Goal: Contribute content: Add original content to the website for others to see

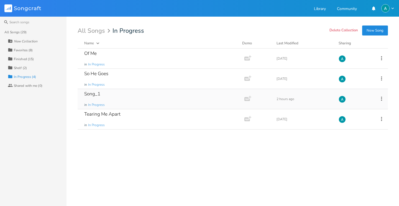
click at [146, 103] on div "Song_1 in In Progress" at bounding box center [159, 99] width 151 height 20
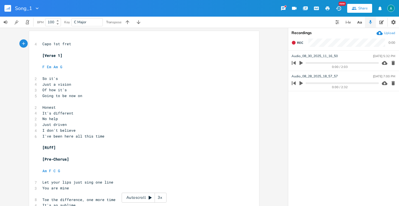
click at [373, 19] on button "button" at bounding box center [369, 22] width 11 height 11
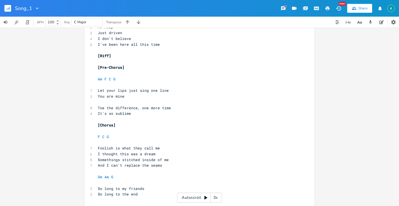
scroll to position [94, 0]
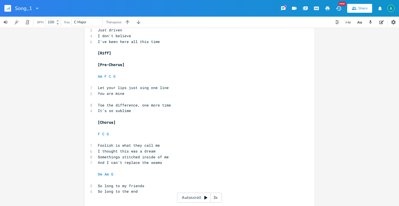
click at [112, 191] on span "So long to the end" at bounding box center [118, 190] width 40 height 5
type textarea "I'll go on"
type textarea "till"
click at [128, 177] on pre "​" at bounding box center [197, 180] width 200 height 6
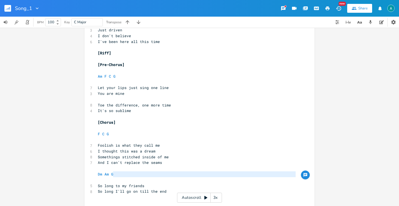
click at [133, 175] on pre "Dm Am G" at bounding box center [197, 174] width 200 height 6
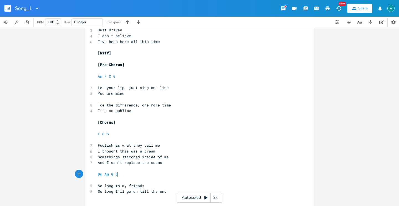
type textarea "G7"
click at [176, 147] on pre "Foolish is what they call me" at bounding box center [197, 145] width 200 height 6
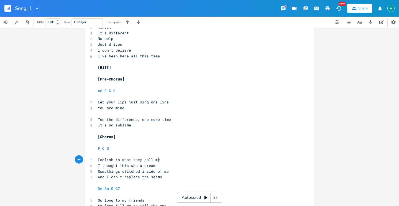
scroll to position [100, 0]
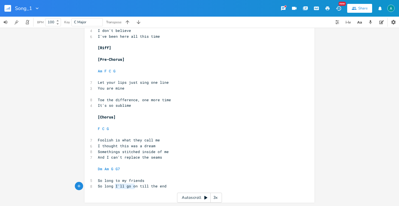
type textarea "I'll go on"
drag, startPoint x: 113, startPoint y: 186, endPoint x: 136, endPoint y: 187, distance: 23.3
click at [136, 187] on span "So long I'll go on till the end" at bounding box center [132, 185] width 69 height 5
click at [161, 81] on span "Let your lips just sing one line" at bounding box center [133, 82] width 71 height 5
click at [160, 81] on span "Let your lips just sing one line" at bounding box center [133, 82] width 71 height 5
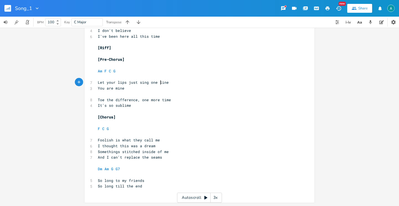
click at [160, 81] on span "Let your lips just sing one line" at bounding box center [133, 82] width 71 height 5
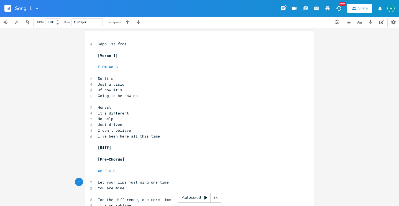
type textarea "time"
drag, startPoint x: 191, startPoint y: 197, endPoint x: 190, endPoint y: 204, distance: 7.3
click at [190, 205] on html "Song_1 New Share BPM 100 Key C Major Transpose time x 4 Capo 1st fret ​ [Verse …" at bounding box center [199, 103] width 399 height 206
click at [204, 194] on div "Autoscroll 3x" at bounding box center [199, 197] width 45 height 10
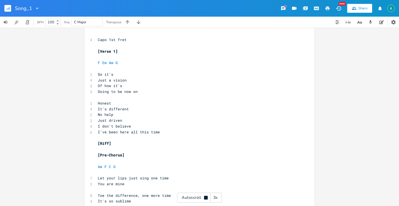
scroll to position [5, 0]
click at [189, 195] on div "Autoscroll 3x" at bounding box center [199, 197] width 45 height 10
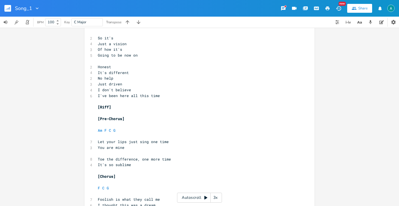
scroll to position [0, 0]
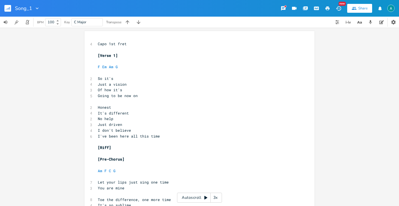
click at [191, 196] on div "Autoscroll 3x" at bounding box center [199, 197] width 45 height 10
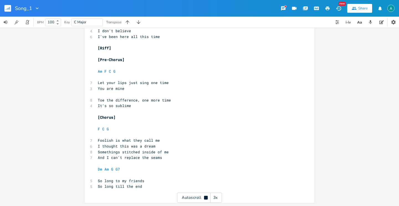
scroll to position [100, 0]
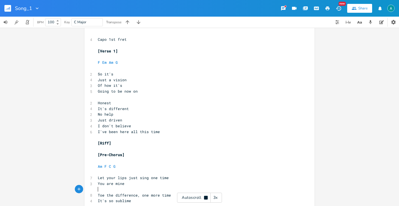
click at [190, 192] on pre "Toe the difference, one more time" at bounding box center [197, 195] width 200 height 6
click at [192, 198] on div "Autoscroll 3x" at bounding box center [199, 197] width 45 height 10
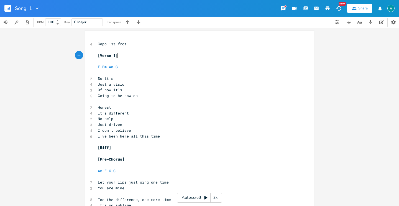
scroll to position [0, 0]
type textarea "[Verse 1]"
drag, startPoint x: 129, startPoint y: 53, endPoint x: 72, endPoint y: 60, distance: 57.4
click at [84, 59] on div "x 4 Capo 1st fret ​ [Verse 1] ​ F Em Am G ​ 2 So it's 4 Just a vision 3 Of how …" at bounding box center [199, 166] width 230 height 271
click at [72, 60] on div "x 4 Capo 1st fret ​ [Verse 1] ​ F Em Am G ​ 2 So it's 4 Just a vision 3 Of how …" at bounding box center [199, 117] width 399 height 178
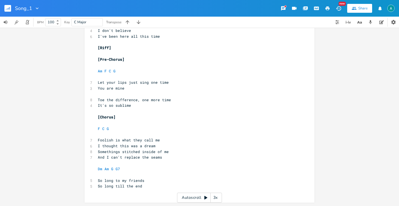
click at [209, 133] on pre "​" at bounding box center [197, 134] width 200 height 6
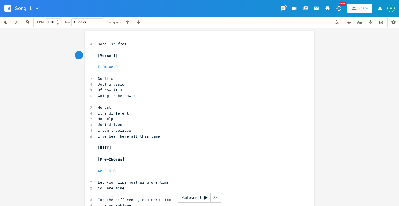
click at [129, 54] on pre "[Verse 1]" at bounding box center [197, 56] width 200 height 6
type textarea "[Verse 1]"
click at [129, 54] on pre "[Verse 1]" at bounding box center [197, 56] width 200 height 6
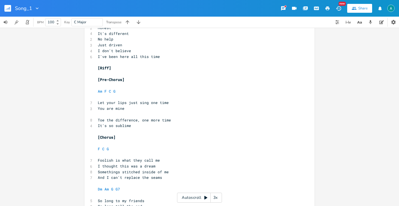
scroll to position [100, 0]
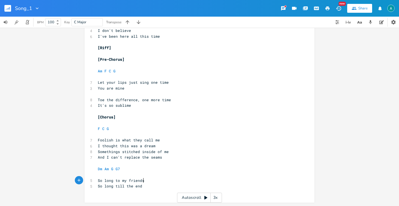
click at [168, 183] on pre "So long to my friends" at bounding box center [197, 180] width 200 height 6
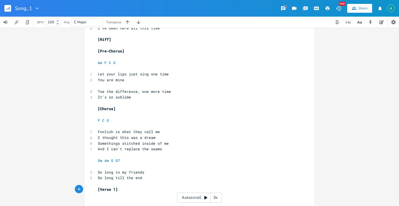
type textarea "2"
click at [156, 188] on pre "[Verse 2]" at bounding box center [197, 189] width 200 height 6
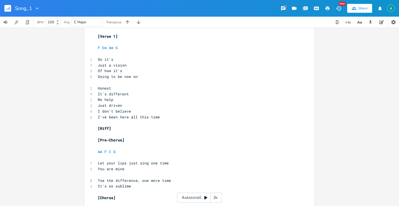
scroll to position [0, 0]
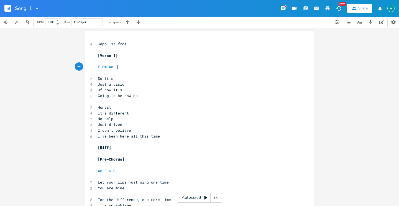
type textarea "F Em Am G"
drag, startPoint x: 126, startPoint y: 66, endPoint x: 88, endPoint y: 68, distance: 37.7
click at [88, 68] on div "F Em Am G x 4 Capo 1st fret ​ [Verse 1] ​ F Em Am G ​ 2 So it's 4 Just a vision…" at bounding box center [199, 178] width 230 height 294
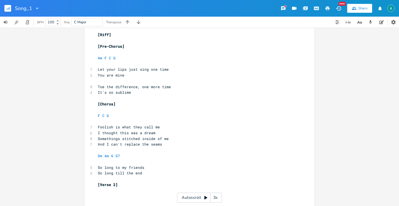
scroll to position [123, 0]
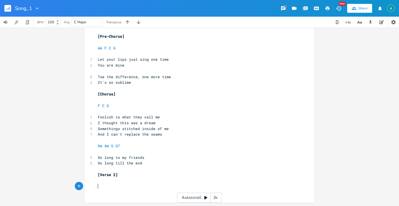
click at [123, 184] on pre "​" at bounding box center [197, 186] width 200 height 6
click at [135, 184] on pre "F Em Am G" at bounding box center [197, 186] width 200 height 6
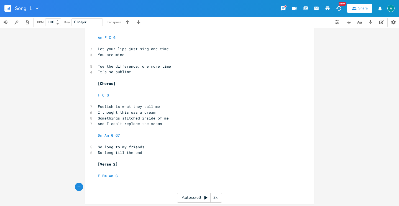
scroll to position [134, 0]
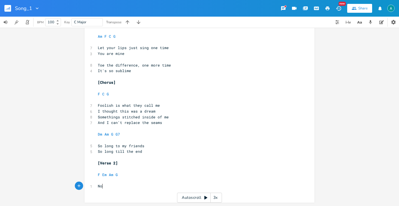
type textarea "No2"
type textarea "w I've"
type textarea "I'e"
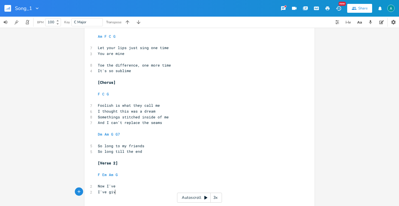
type textarea "ve given"
type textarea "EV"
type textarea "verything that"
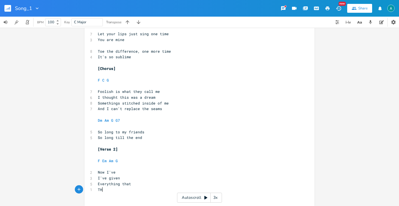
type textarea "THat"
type textarea "hat I know"
type textarea "To throw"
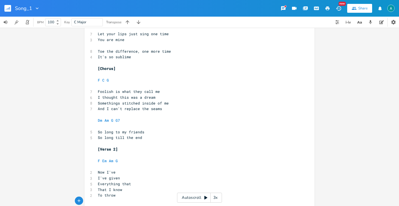
scroll to position [163, 0]
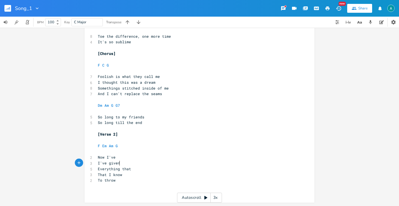
click at [185, 161] on pre "I've given" at bounding box center [197, 163] width 200 height 6
click at [179, 168] on pre "Everything that" at bounding box center [197, 169] width 200 height 6
type textarea "O"
type textarea "To break this [MEDICAL_DATA]"
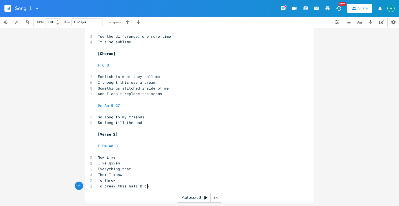
type textarea "l & chain"
click at [160, 184] on pre "To break this ball & chain" at bounding box center [197, 186] width 200 height 6
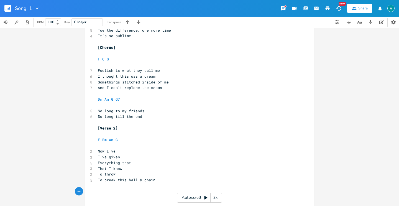
scroll to position [175, 0]
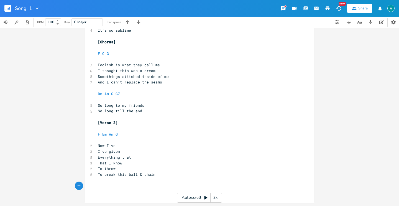
click at [107, 161] on span "That I know" at bounding box center [110, 162] width 24 height 5
type textarea "this ball & chain"
drag, startPoint x: 114, startPoint y: 175, endPoint x: 76, endPoint y: 182, distance: 38.8
click at [85, 179] on div "this ball & chain x 4 Capo 1st fret ​ [Verse 1] ​ F Em Am G ​ 2 So it's 4 Just …" at bounding box center [199, 30] width 230 height 346
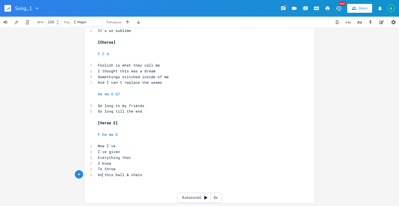
scroll to position [0, 6]
type textarea "And r"
type textarea "break"
type textarea "b"
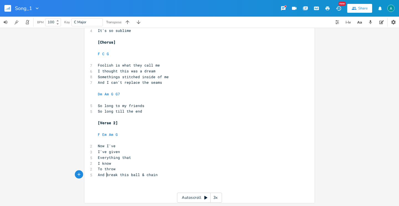
type textarea "And"
drag, startPoint x: 106, startPoint y: 175, endPoint x: 91, endPoint y: 173, distance: 15.1
click at [91, 173] on div "And x 4 Capo 1st fret ​ [Verse 1] ​ F Em Am G ​ 2 So it's 4 Just a vision 3 Of …" at bounding box center [199, 30] width 230 height 346
type textarea "B"
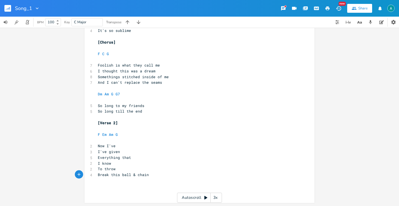
click at [180, 188] on pre "​" at bounding box center [197, 186] width 200 height 6
type textarea "Something"
type textarea "ngs are gi"
type textarea "taken"
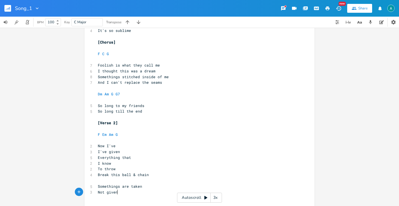
type textarea "Not given"
type textarea "Wake up"
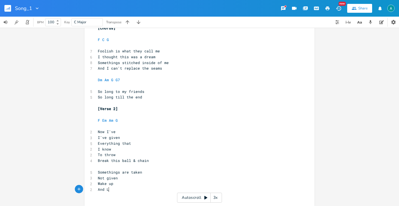
type textarea "And [PERSON_NAME]"
type textarea "listen"
drag, startPoint x: 106, startPoint y: 189, endPoint x: 85, endPoint y: 190, distance: 21.6
click at [86, 190] on div "And l x 4 Capo 1st fret ​ [Verse 1] ​ F Em Am G ​ 2 So it's 4 Just a vision 3 O…" at bounding box center [199, 24] width 230 height 363
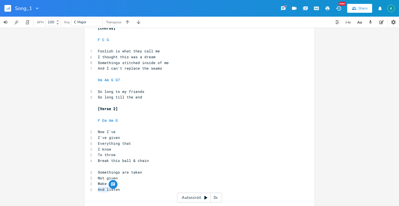
type textarea "L"
click at [165, 162] on pre "Break this ball & chain" at bounding box center [197, 160] width 200 height 6
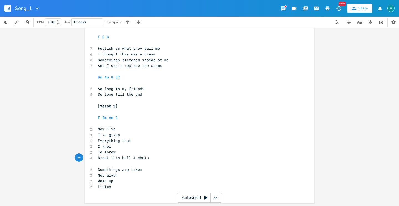
scroll to position [192, 0]
click at [121, 169] on span "Somethings are taken" at bounding box center [120, 168] width 44 height 5
type textarea "A"
click at [127, 174] on pre "Are taken" at bounding box center [197, 175] width 200 height 6
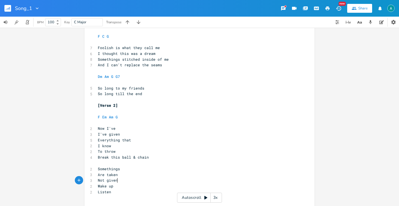
click at [126, 178] on pre "Not given" at bounding box center [197, 180] width 200 height 6
type textarea "to"
type textarea "Not given to"
drag, startPoint x: 125, startPoint y: 179, endPoint x: 95, endPoint y: 179, distance: 29.6
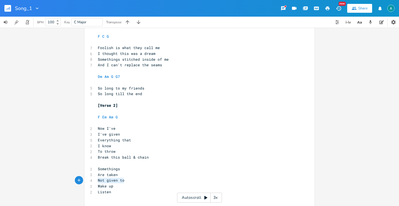
click at [97, 179] on pre "Not given to" at bounding box center [197, 180] width 200 height 6
click at [131, 188] on pre "Wake up" at bounding box center [197, 186] width 200 height 6
click at [119, 182] on span "Not given to" at bounding box center [111, 179] width 27 height 5
type textarea "T"
type textarea "o"
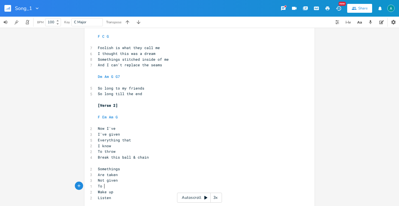
type textarea "you"
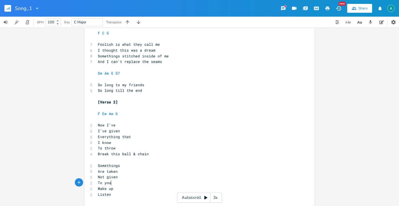
scroll to position [203, 0]
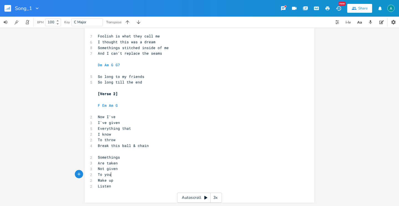
click at [98, 184] on span "Listen" at bounding box center [104, 185] width 13 height 5
type textarea "and l"
click at [122, 188] on pre "and listen" at bounding box center [197, 186] width 200 height 6
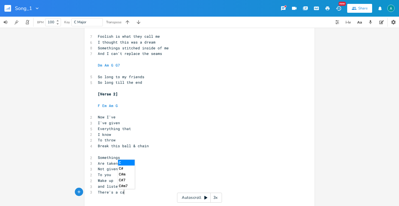
type textarea "There's a cah"
type textarea "[PERSON_NAME] in mind"
click at [103, 189] on span "There's a chance in mind" at bounding box center [124, 191] width 53 height 5
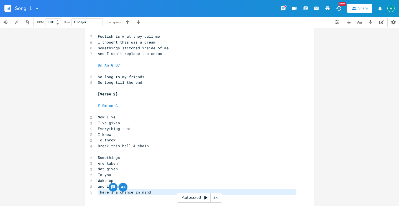
click at [103, 189] on span "There's a chance in mind" at bounding box center [124, 191] width 53 height 5
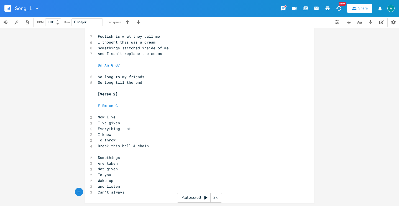
scroll to position [0, 22]
type textarea "Can't always be po"
type textarea "p"
type textarea "oor"
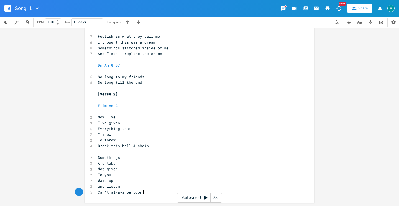
scroll to position [0, 6]
type textarea "But I'm still ppor"
type textarea "oor [DATE]"
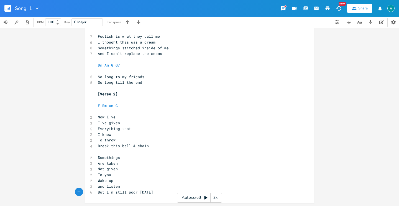
click at [133, 191] on span "But I'm still poor [DATE]" at bounding box center [125, 191] width 55 height 5
type textarea "broke"
click at [104, 191] on span "But I'm still broke [DATE]" at bounding box center [127, 191] width 58 height 5
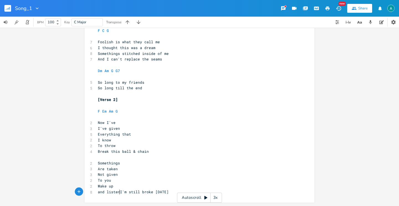
scroll to position [197, 0]
click at [133, 99] on pre "[Verse 2]" at bounding box center [197, 100] width 200 height 6
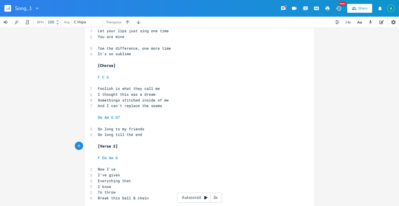
scroll to position [150, 0]
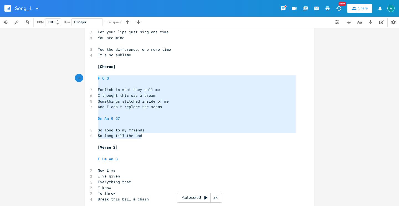
type textarea "[Chorus] F C G Foolish is what they call me I thought this was a dream Somethin…"
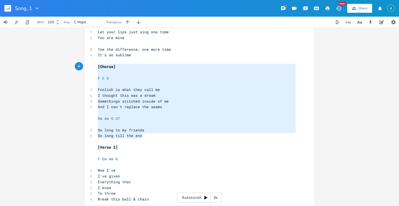
drag, startPoint x: 141, startPoint y: 136, endPoint x: 90, endPoint y: 67, distance: 86.3
click at [90, 67] on div "[Chorus] F C G Foolish is what they call me I thought this was a dream Somethin…" at bounding box center [199, 68] width 230 height 375
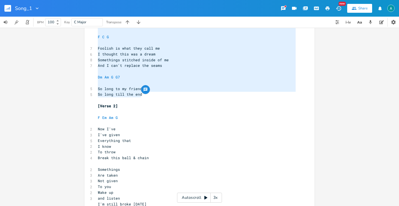
scroll to position [203, 0]
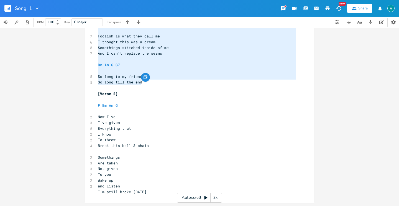
click at [145, 193] on pre "I'm still broke [DATE]" at bounding box center [197, 192] width 200 height 6
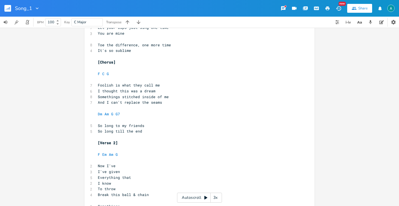
scroll to position [86, 0]
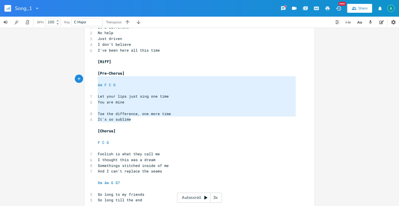
type textarea "[Pre-Chorus] Am F C G Let your lips just sing one time You are mine Toe the dif…"
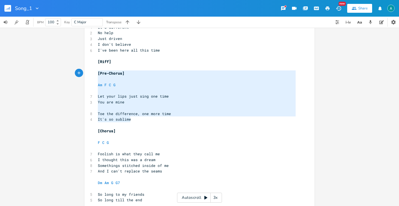
drag, startPoint x: 133, startPoint y: 119, endPoint x: 89, endPoint y: 74, distance: 63.6
click at [90, 74] on div "[Pre-Chorus] Am F C G Let your lips just sing one time You are mine Toe the dif…" at bounding box center [199, 172] width 230 height 455
click at [177, 119] on pre "It's so sublime" at bounding box center [197, 119] width 200 height 6
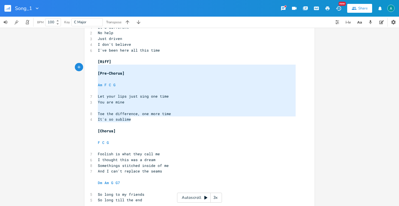
type textarea "[Riff] [Pre-Chorus] Am F C G Let your lips just sing one time You are mine Toe …"
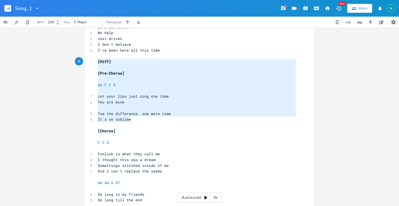
drag, startPoint x: 154, startPoint y: 122, endPoint x: 94, endPoint y: 63, distance: 84.5
click at [97, 62] on div "4 Capo 1st fret ​ [Verse 1] ​ F Em Am G ​ 2 So it's 4 Just a vision 3 Of how it…" at bounding box center [197, 174] width 200 height 438
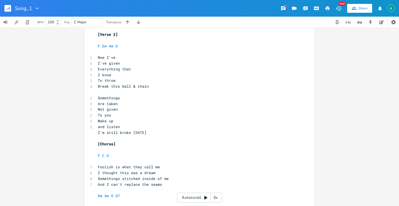
scroll to position [284, 0]
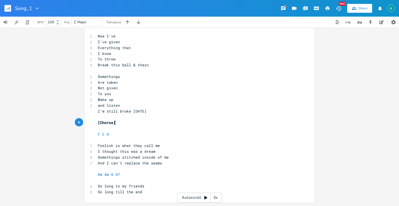
click at [133, 121] on pre "[Chorus]" at bounding box center [197, 123] width 200 height 6
click at [135, 118] on pre "​" at bounding box center [197, 117] width 200 height 6
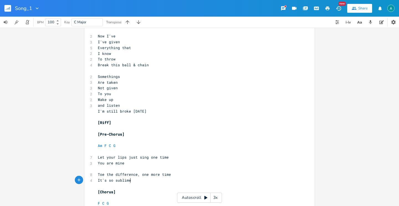
scroll to position [353, 0]
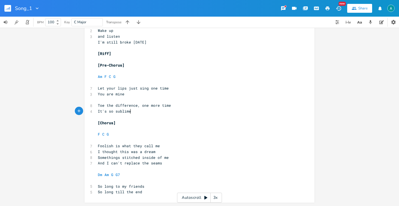
click at [151, 191] on pre "So long till the end" at bounding box center [197, 192] width 200 height 6
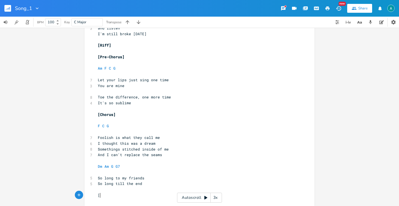
type textarea "[]"
type textarea "Bridge"
click at [206, 145] on pre "I thought this was a dream" at bounding box center [197, 143] width 200 height 6
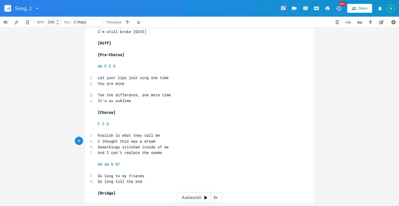
scroll to position [364, 0]
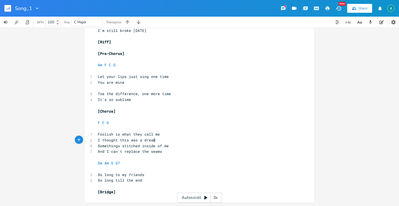
drag, startPoint x: 135, startPoint y: 193, endPoint x: 132, endPoint y: 189, distance: 5.0
click at [134, 193] on pre "[Bridge]" at bounding box center [197, 192] width 200 height 6
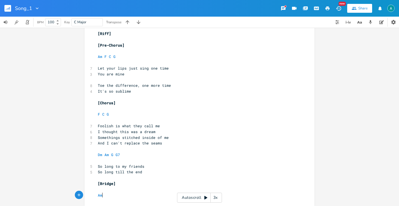
type textarea "Am e"
type textarea "Em F G"
type textarea "C G"
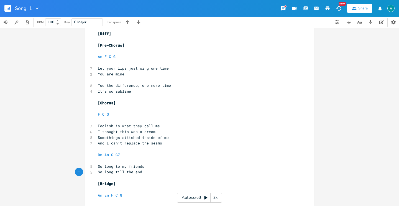
click at [199, 172] on pre "So long till the end" at bounding box center [197, 172] width 200 height 6
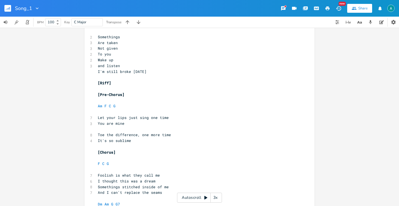
scroll to position [376, 0]
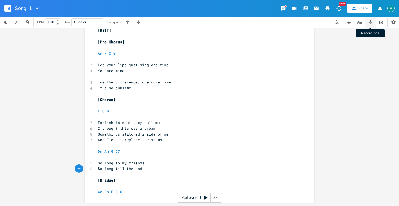
click at [369, 24] on icon "button" at bounding box center [370, 22] width 5 height 5
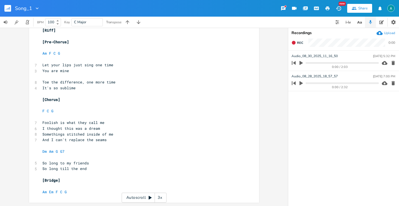
click at [387, 34] on div "Upload" at bounding box center [389, 33] width 11 height 4
click at [174, 142] on pre "And I can't replace the seams" at bounding box center [141, 140] width 200 height 6
